Goal: Task Accomplishment & Management: Use online tool/utility

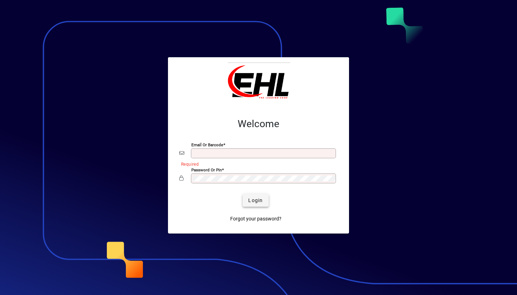
type input "**********"
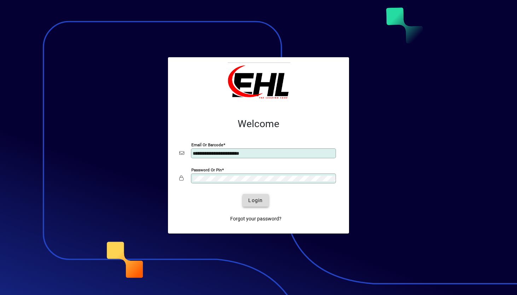
click at [263, 200] on span "submit" at bounding box center [255, 200] width 26 height 17
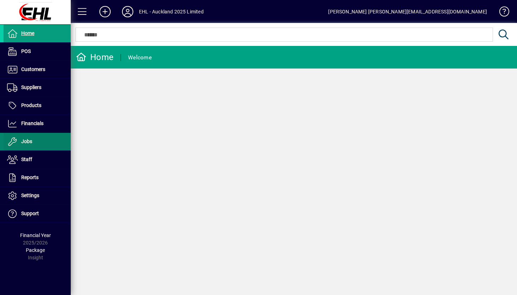
click at [29, 146] on span at bounding box center [37, 141] width 67 height 17
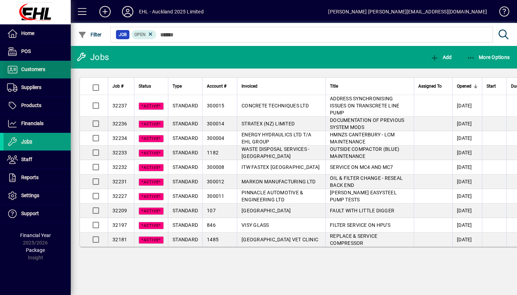
click at [38, 69] on span "Customers" at bounding box center [33, 69] width 24 height 6
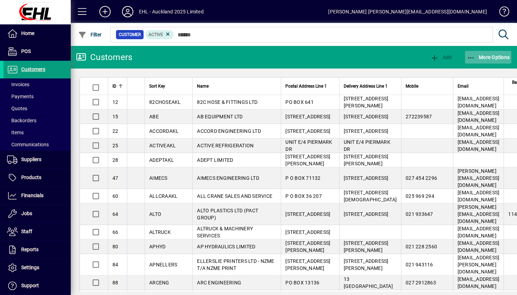
click at [501, 58] on span "More Options" at bounding box center [487, 57] width 43 height 6
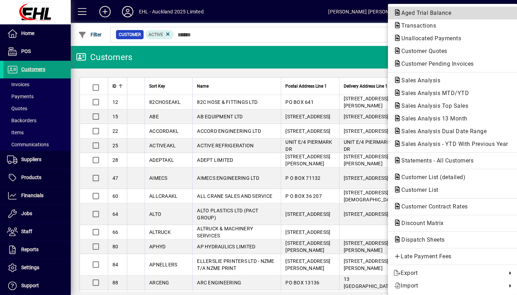
click at [421, 12] on span "Aged Trial Balance" at bounding box center [423, 13] width 61 height 7
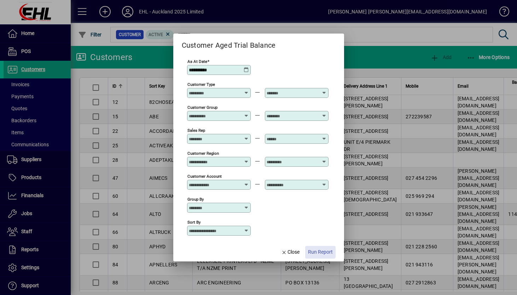
click at [314, 249] on span "Run Report" at bounding box center [320, 251] width 25 height 7
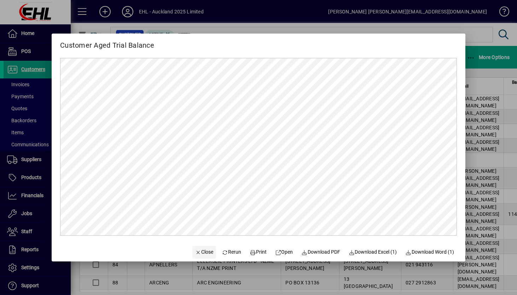
click at [202, 250] on span "Close" at bounding box center [204, 251] width 18 height 7
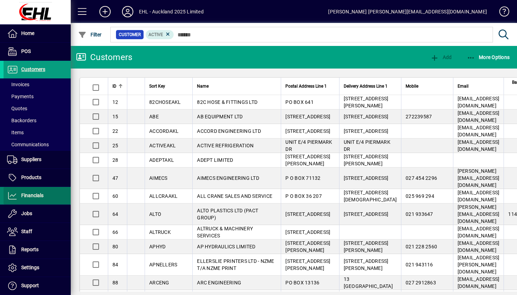
click at [31, 198] on span "Financials" at bounding box center [32, 196] width 22 height 6
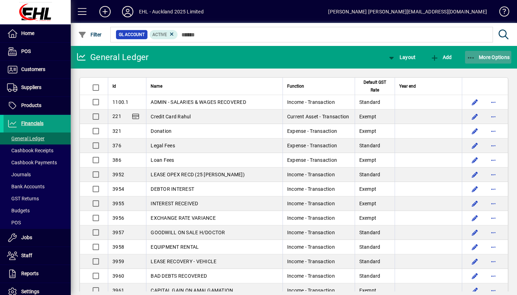
click at [486, 56] on span "More Options" at bounding box center [487, 57] width 43 height 6
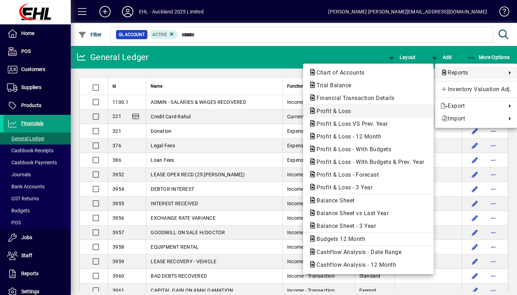
click at [339, 113] on span "Profit & Loss" at bounding box center [331, 111] width 46 height 7
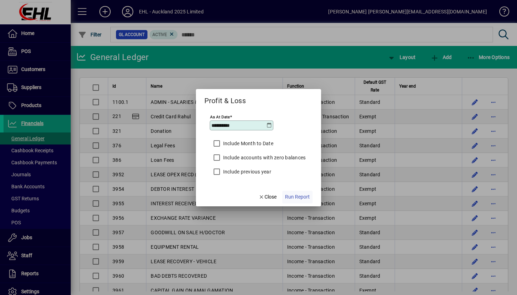
click at [296, 194] on span "Run Report" at bounding box center [297, 196] width 25 height 7
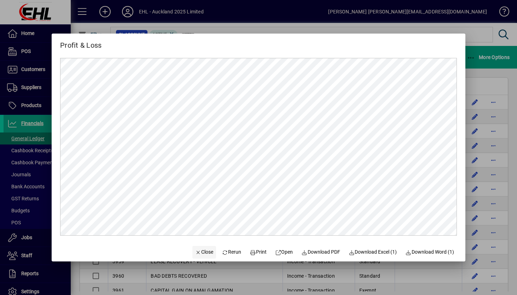
click at [196, 252] on span "Close" at bounding box center [204, 251] width 18 height 7
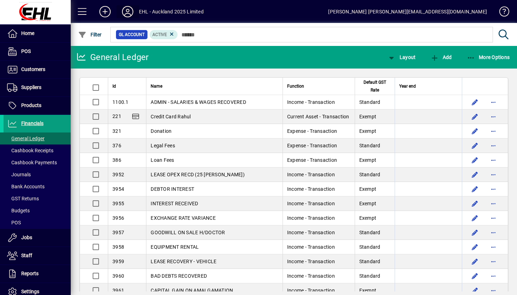
click at [128, 13] on icon at bounding box center [127, 11] width 14 height 11
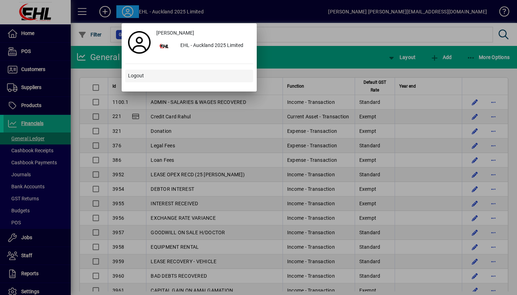
click at [138, 72] on span "Logout" at bounding box center [136, 75] width 16 height 7
